Goal: Book appointment/travel/reservation

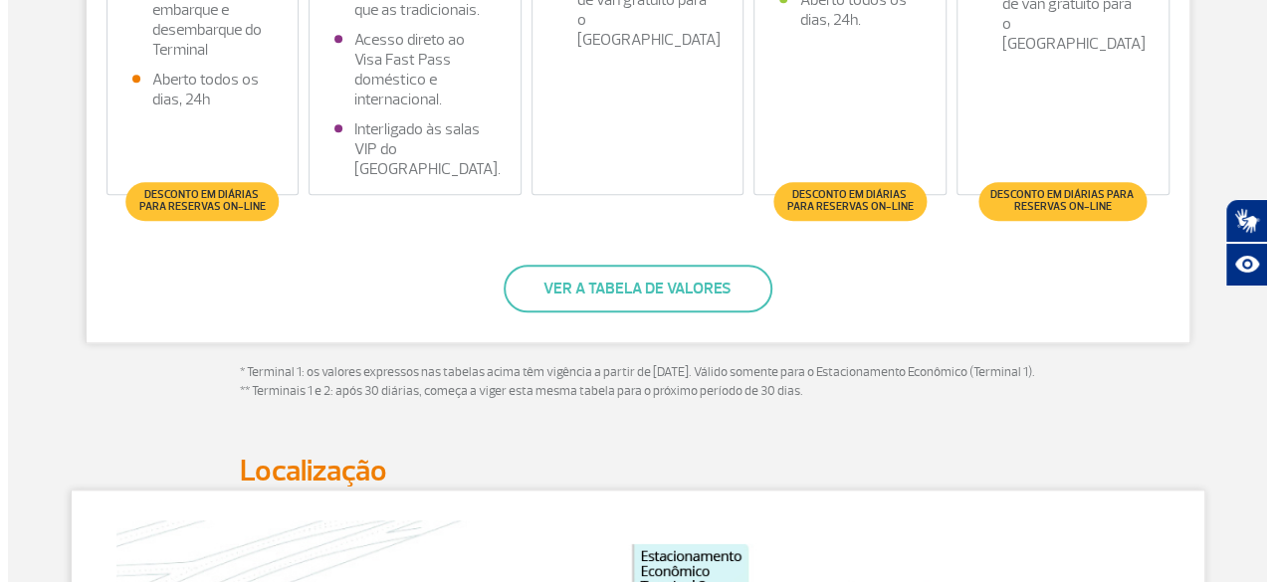
scroll to position [747, 0]
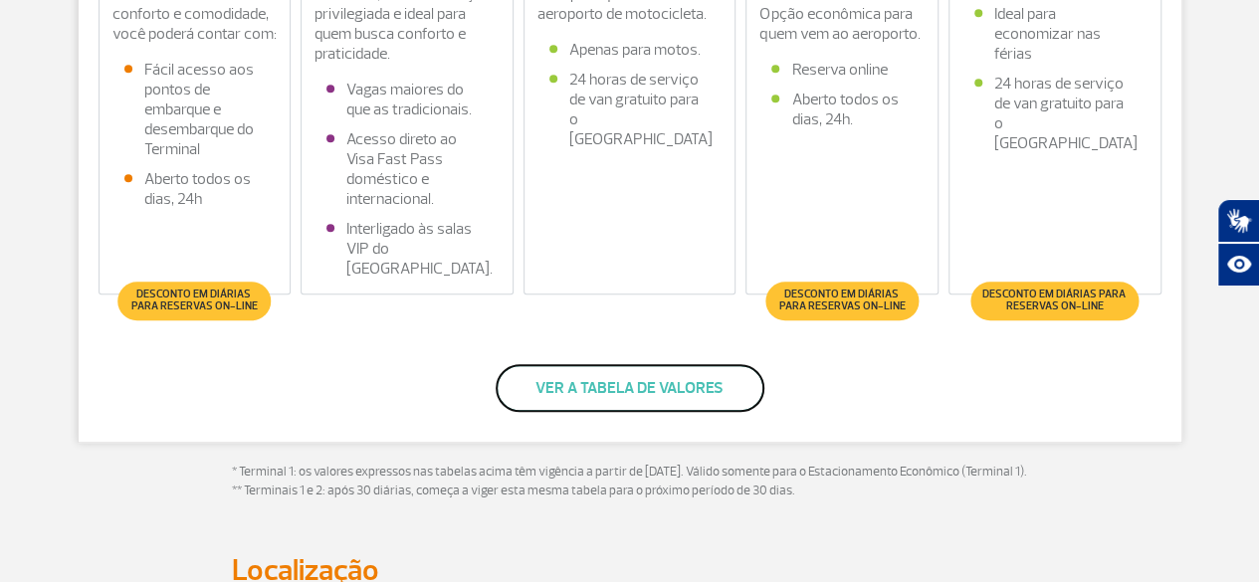
click at [641, 379] on button "Ver a tabela de valores" at bounding box center [630, 388] width 269 height 48
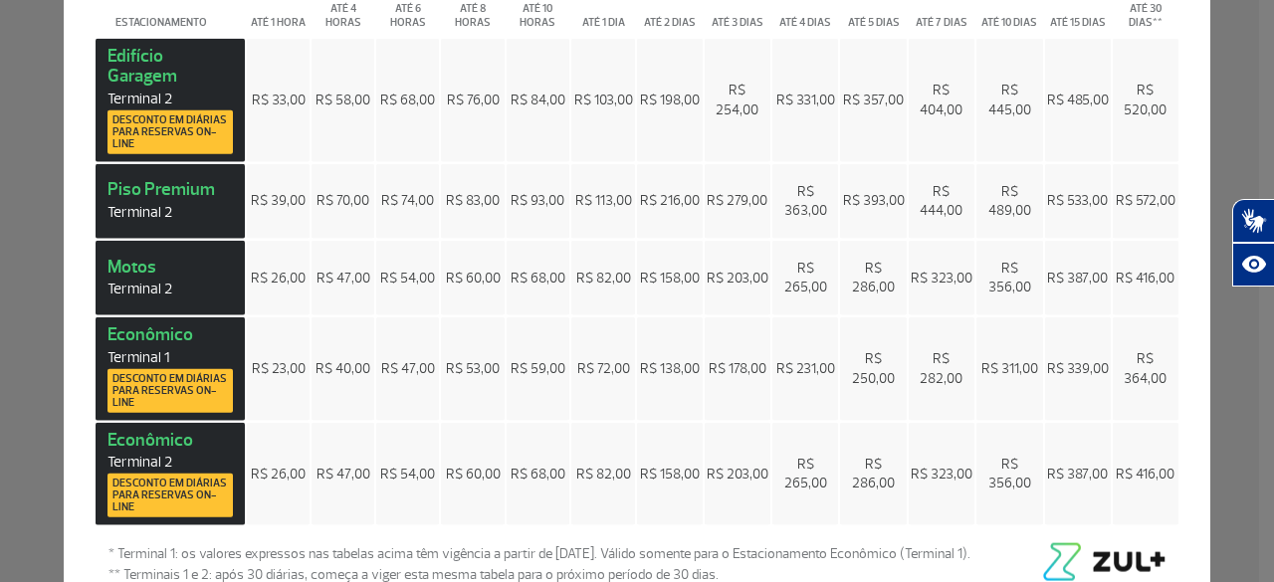
click at [191, 381] on span "Desconto em diárias para reservas on-line" at bounding box center [169, 390] width 115 height 36
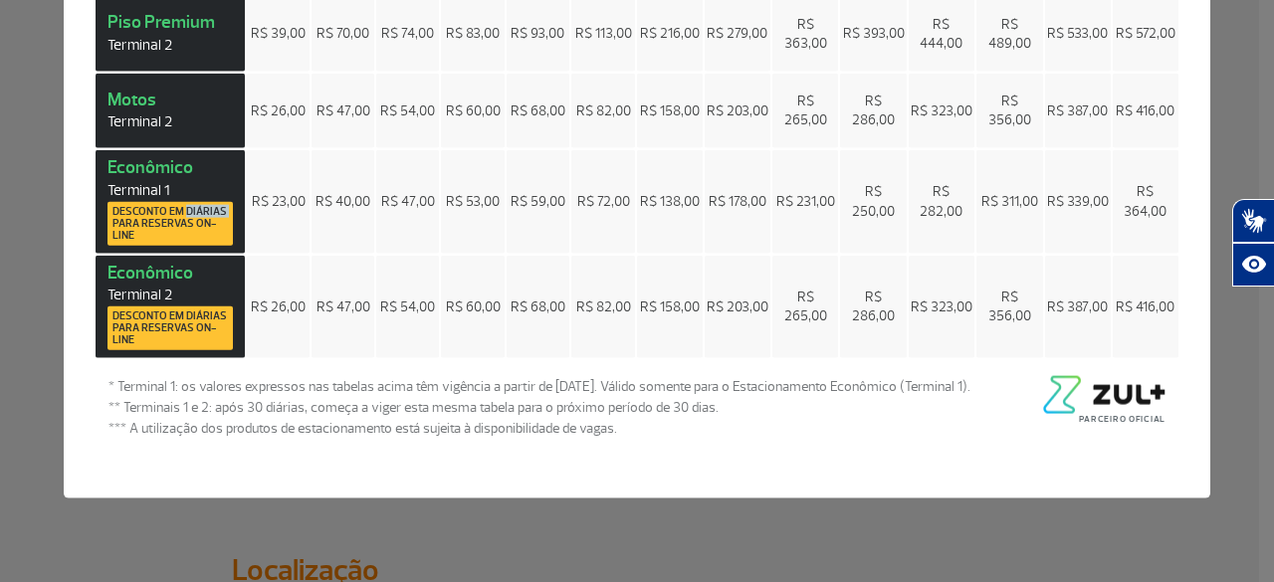
scroll to position [0, 0]
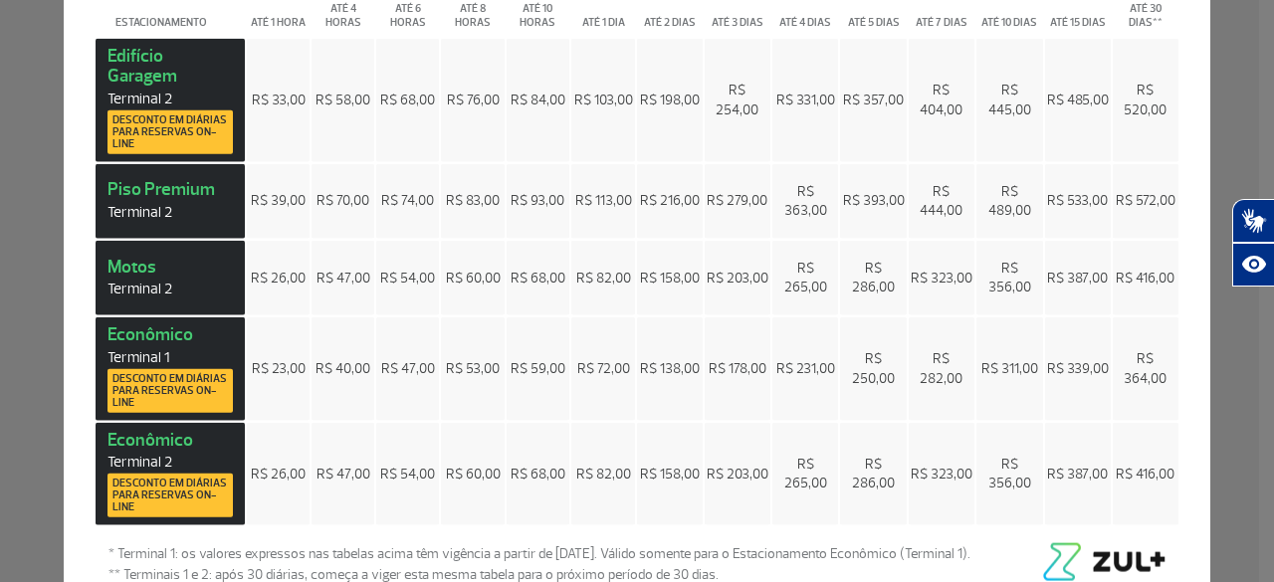
click at [154, 393] on span "Desconto em diárias para reservas on-line" at bounding box center [169, 390] width 115 height 36
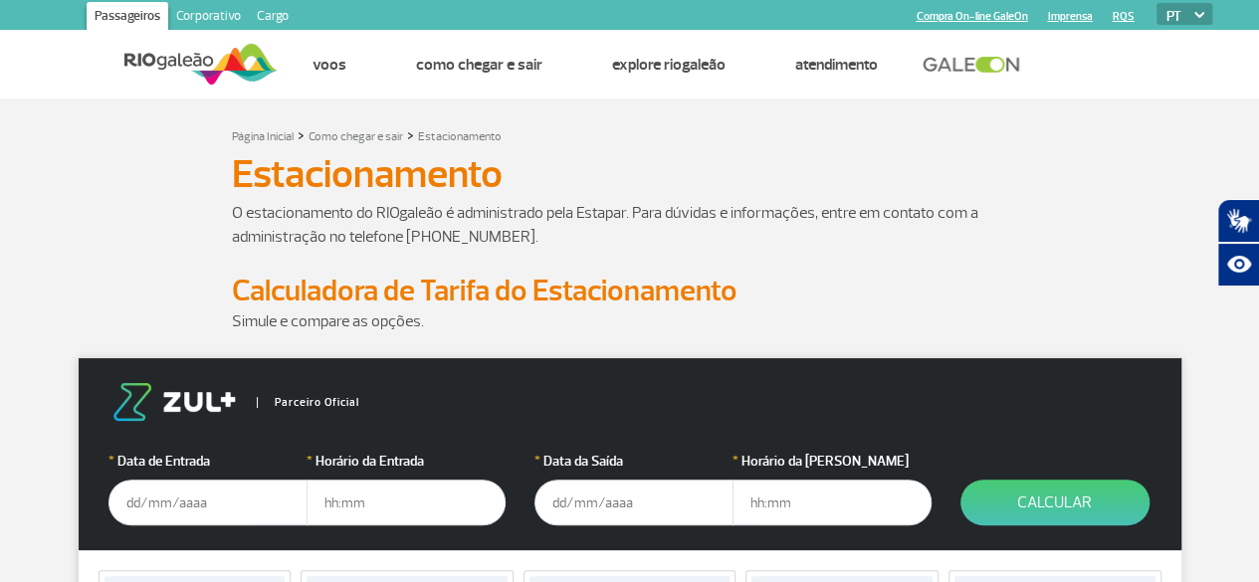
click at [213, 507] on input "text" at bounding box center [208, 503] width 199 height 46
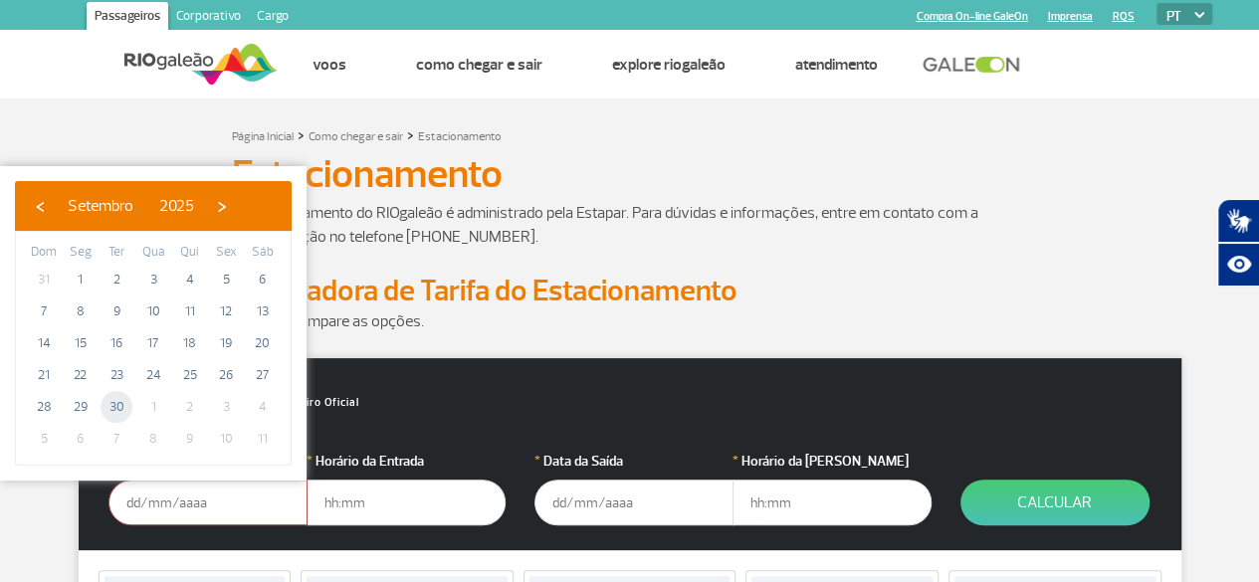
click at [117, 409] on span "30" at bounding box center [117, 407] width 32 height 32
type input "[DATE]"
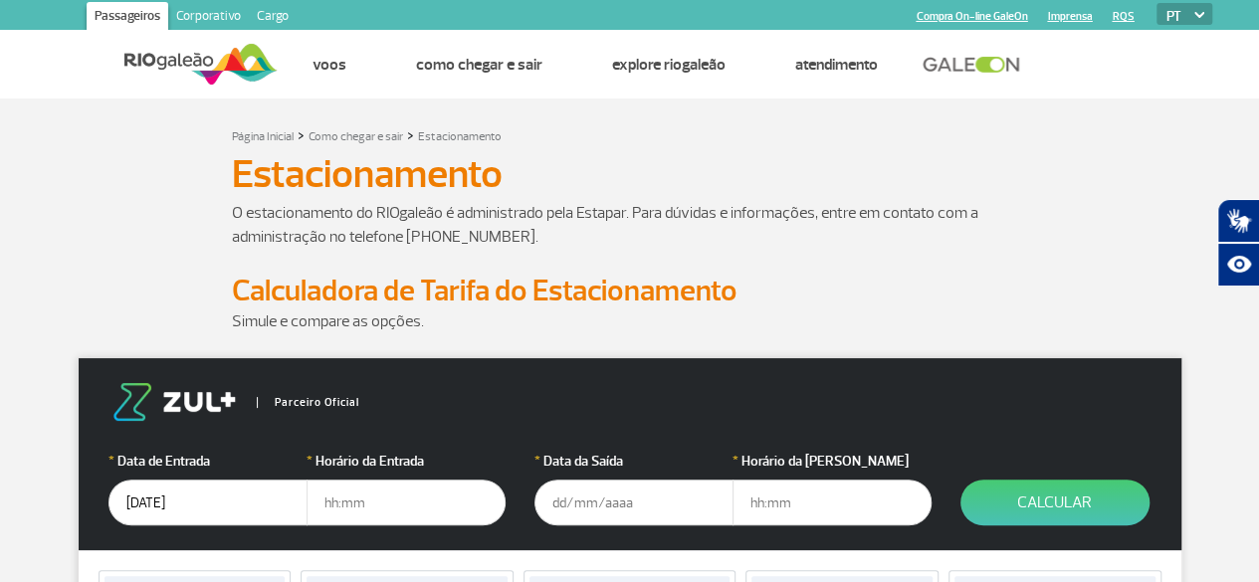
click at [367, 520] on input "text" at bounding box center [406, 503] width 199 height 46
click at [352, 495] on input "text" at bounding box center [406, 503] width 199 height 46
click at [447, 503] on input "0" at bounding box center [406, 503] width 199 height 46
click at [446, 503] on input "05" at bounding box center [406, 503] width 199 height 46
type input "05"
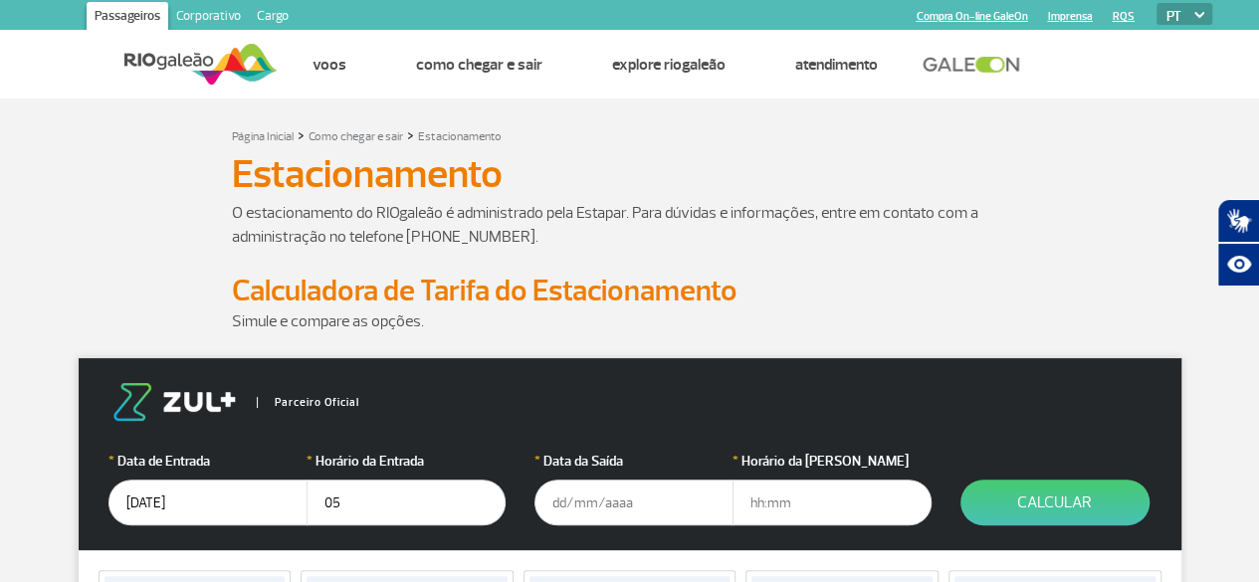
click at [556, 500] on input "text" at bounding box center [634, 503] width 199 height 46
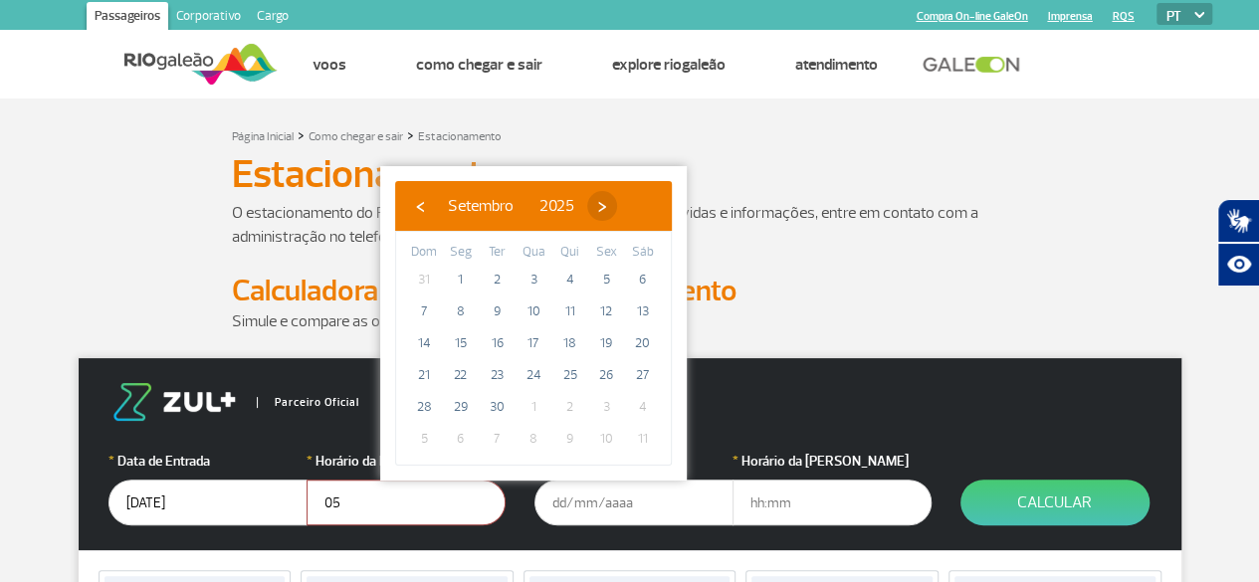
click at [617, 205] on span "›" at bounding box center [602, 206] width 30 height 30
click at [536, 278] on span "1" at bounding box center [534, 280] width 32 height 32
type input "[DATE]"
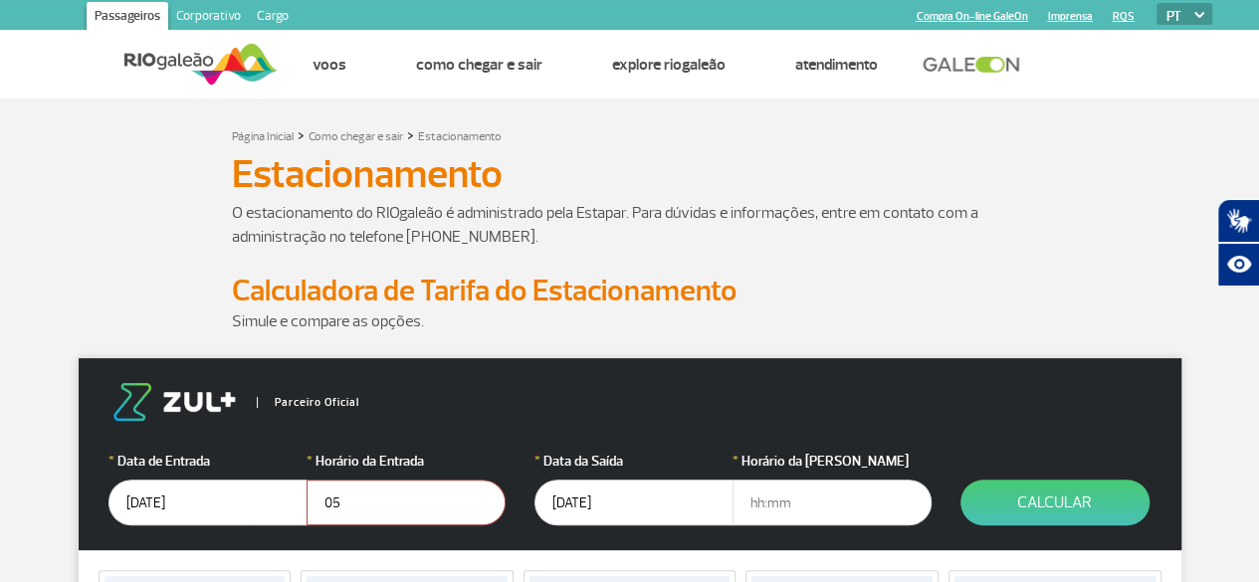
click at [810, 510] on input "text" at bounding box center [832, 503] width 199 height 46
click at [861, 503] on input "12" at bounding box center [832, 503] width 199 height 46
type input "12:39"
click at [356, 502] on input "05" at bounding box center [406, 503] width 199 height 46
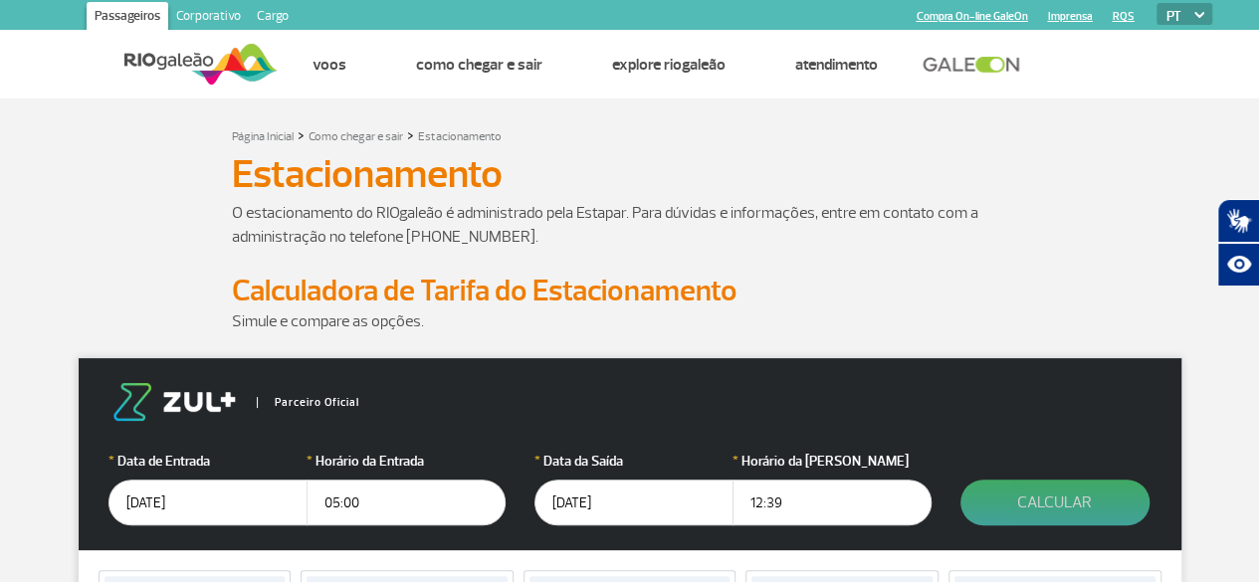
type input "05:00"
click at [1063, 487] on button "Calcular" at bounding box center [1055, 503] width 189 height 46
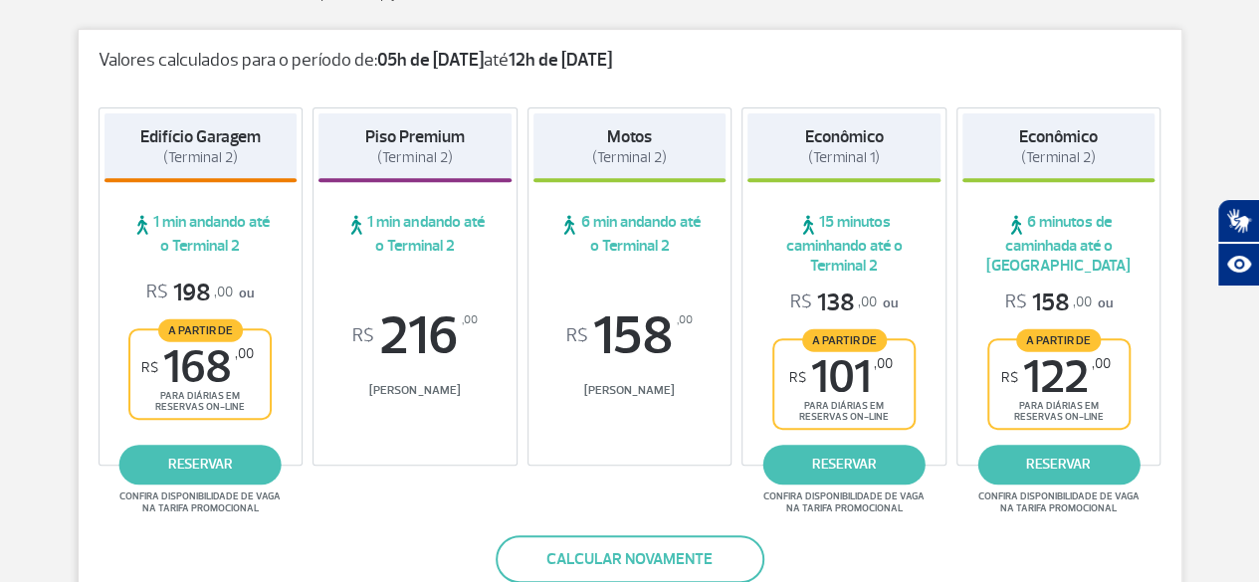
scroll to position [317, 0]
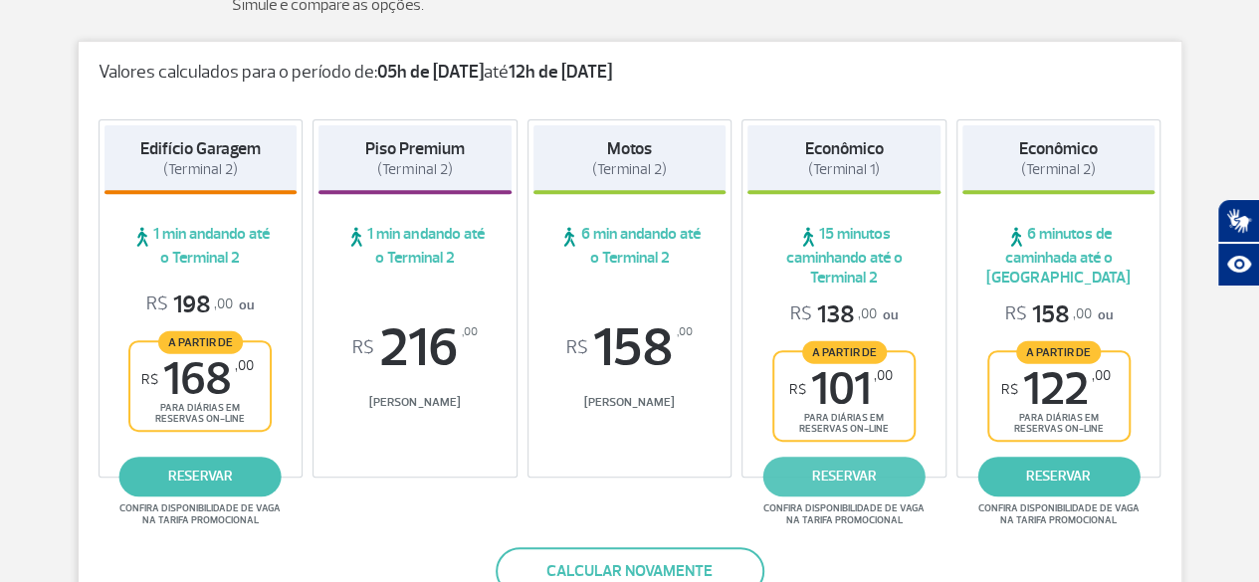
click at [848, 465] on link "reservar" at bounding box center [845, 477] width 162 height 40
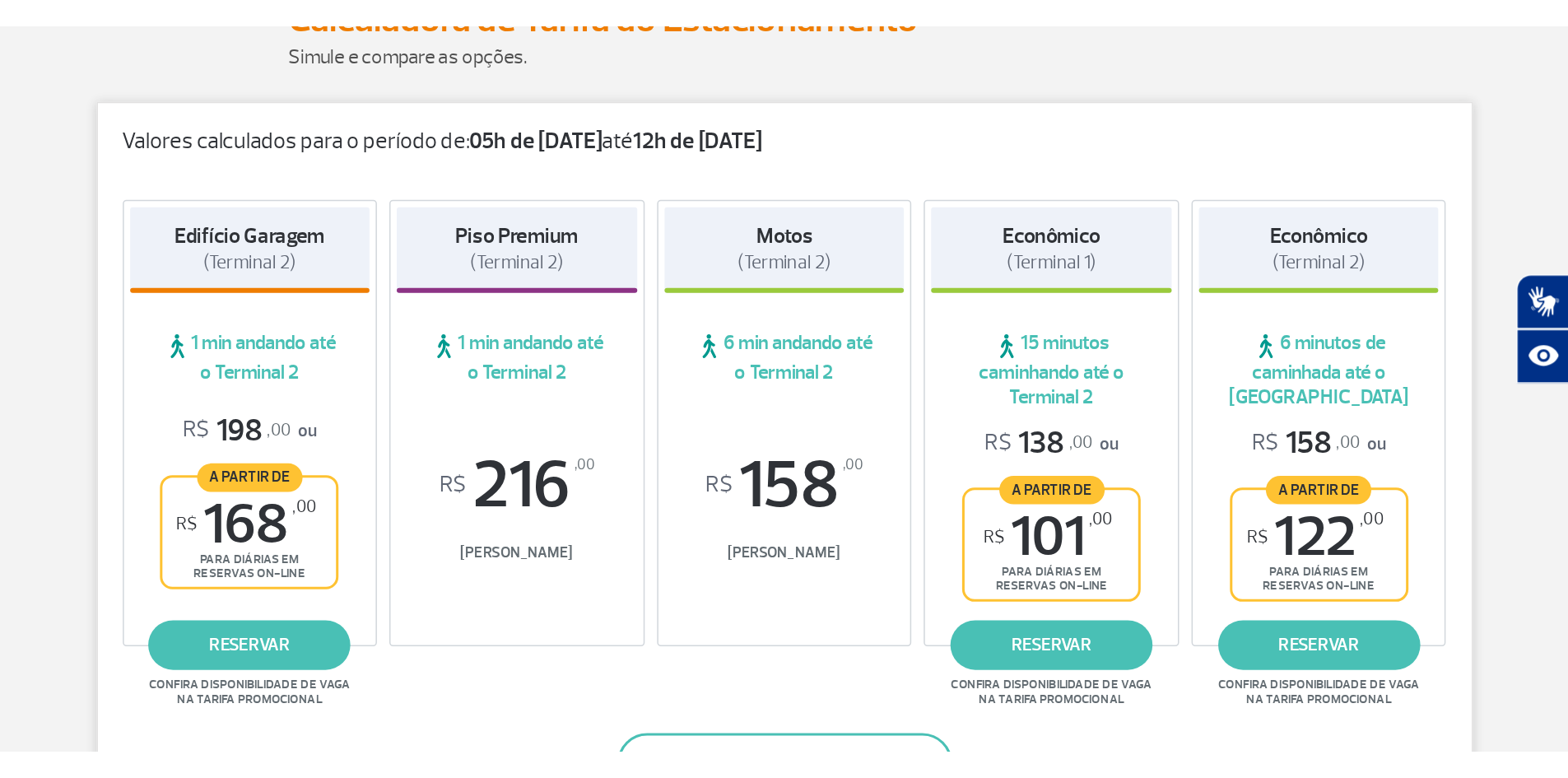
scroll to position [314, 0]
